Goal: Task Accomplishment & Management: Manage account settings

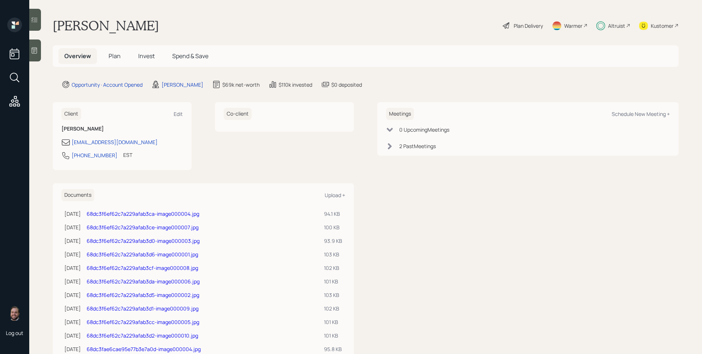
click at [146, 58] on span "Invest" at bounding box center [146, 56] width 16 height 8
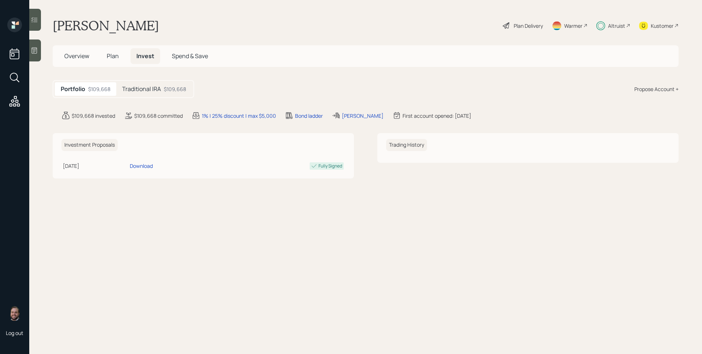
click at [152, 90] on h5 "Traditional IRA" at bounding box center [141, 89] width 39 height 7
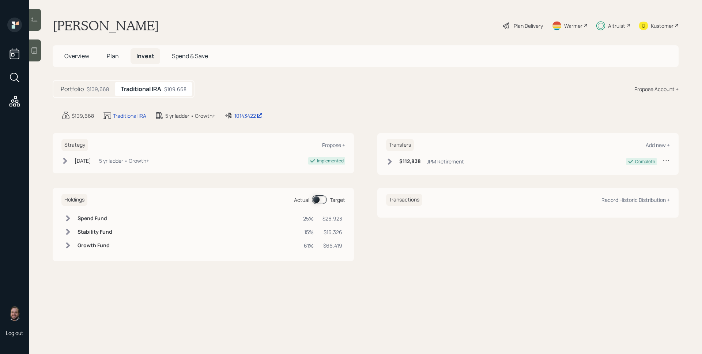
click at [322, 202] on span at bounding box center [319, 199] width 15 height 9
